Goal: Information Seeking & Learning: Learn about a topic

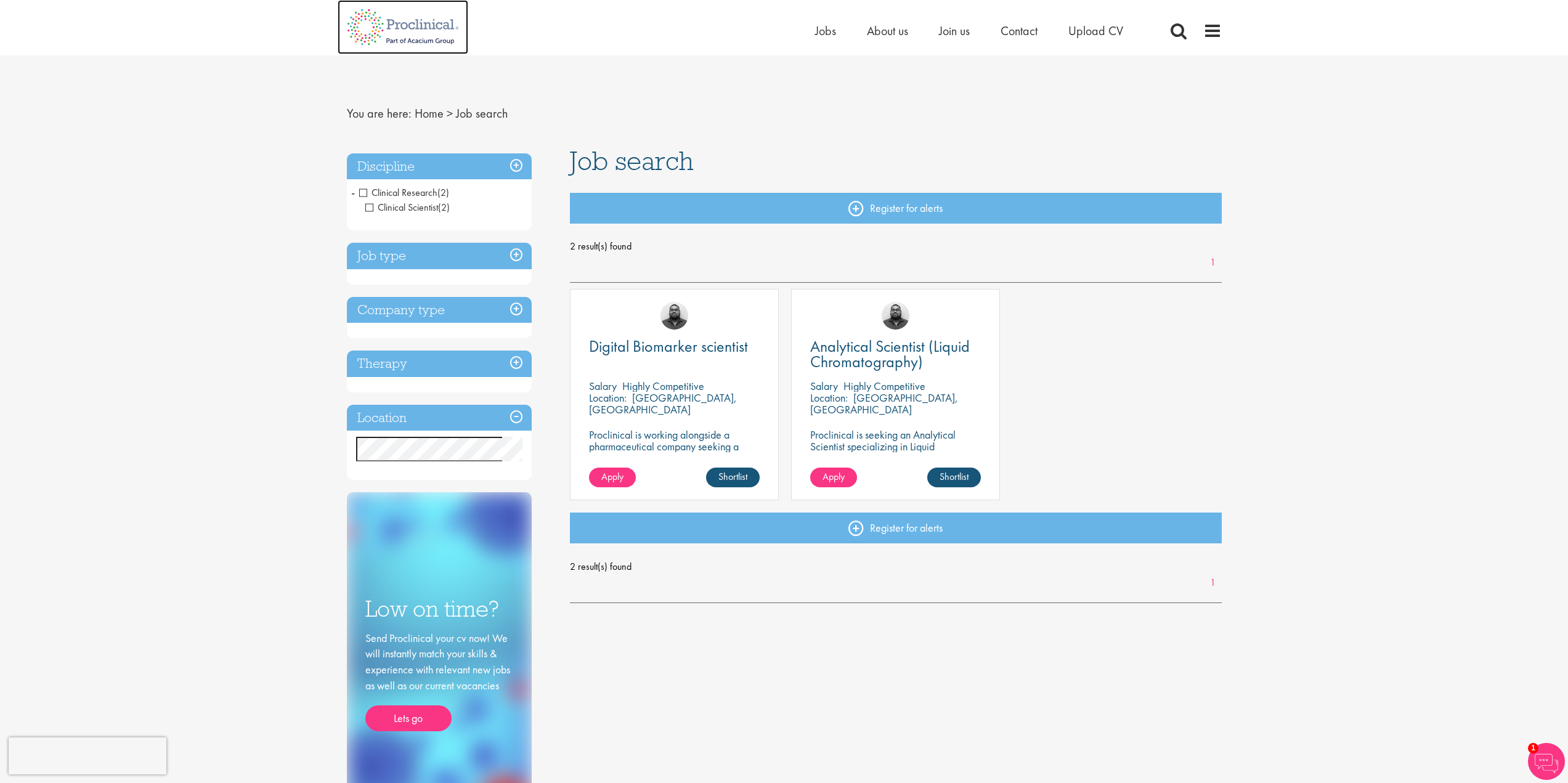
click at [431, 26] on img at bounding box center [403, 27] width 130 height 54
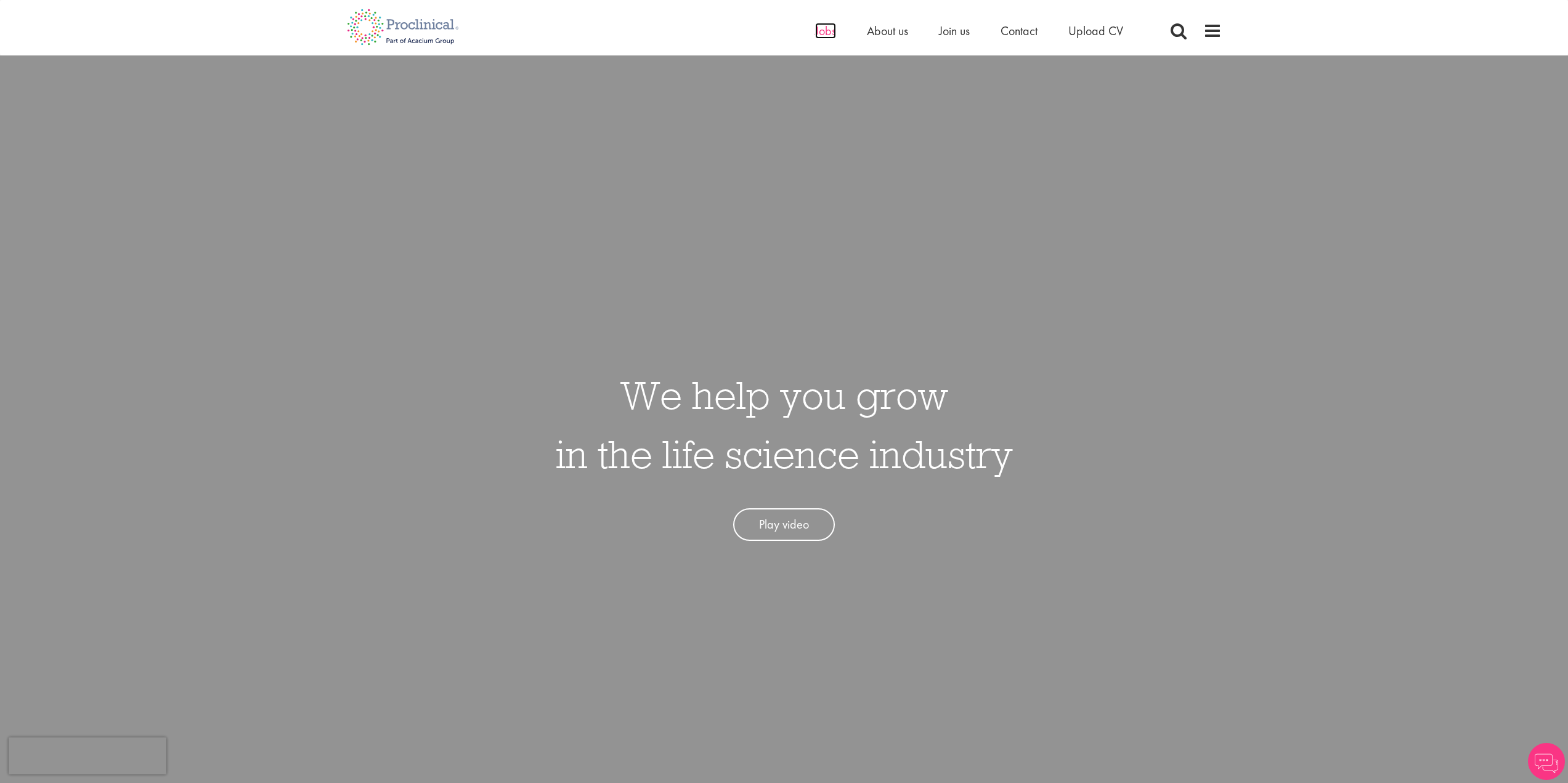
click at [827, 33] on span "Jobs" at bounding box center [826, 30] width 21 height 16
